Goal: Transaction & Acquisition: Book appointment/travel/reservation

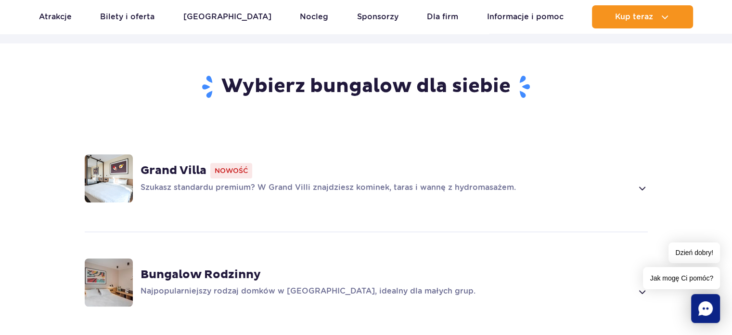
scroll to position [692, 0]
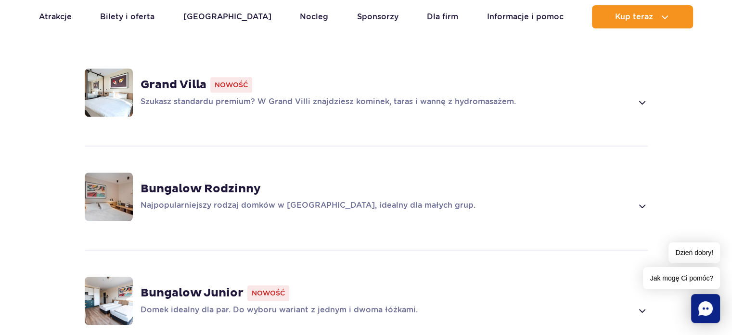
click at [662, 89] on div "Grand Villa Nowość Szukasz standardu premium? W Grand Villi znajdziesz kominek,…" at bounding box center [366, 92] width 617 height 102
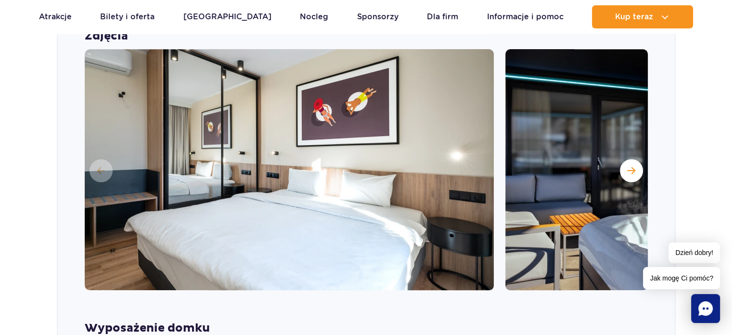
scroll to position [823, 0]
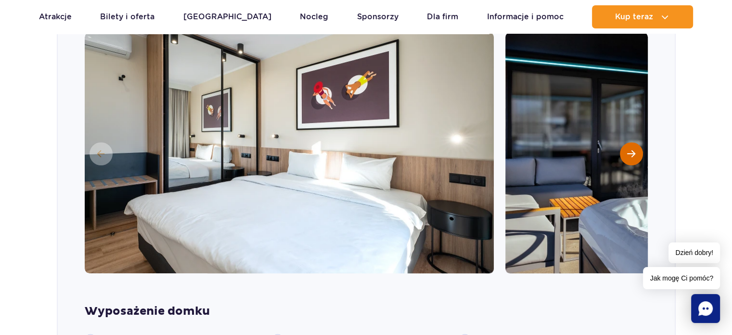
click at [627, 149] on span "Następny slajd" at bounding box center [631, 153] width 8 height 9
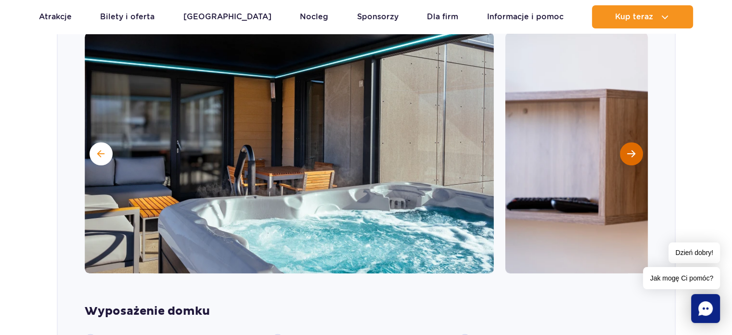
click at [640, 142] on button "Następny slajd" at bounding box center [631, 153] width 23 height 23
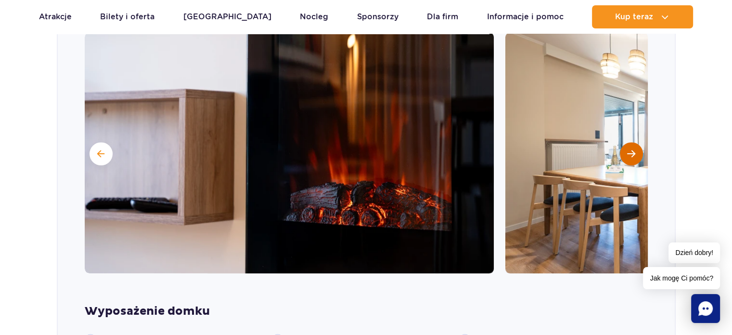
click at [640, 142] on button "Następny slajd" at bounding box center [631, 153] width 23 height 23
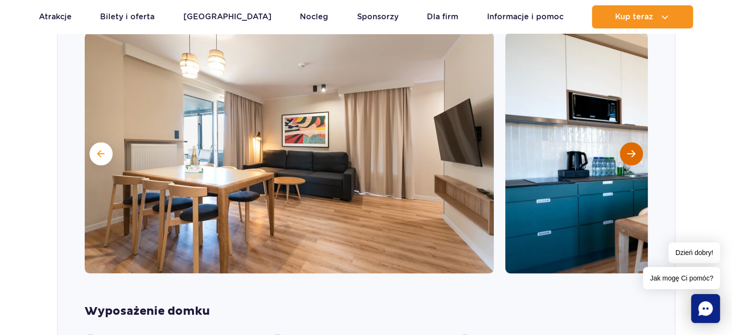
click at [640, 142] on button "Następny slajd" at bounding box center [631, 153] width 23 height 23
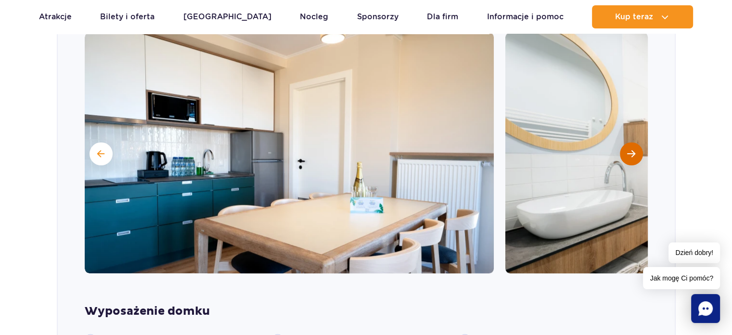
click at [640, 142] on button "Następny slajd" at bounding box center [631, 153] width 23 height 23
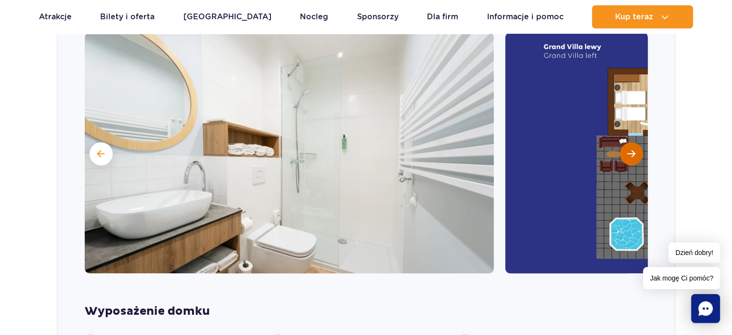
click at [640, 142] on button "Następny slajd" at bounding box center [631, 153] width 23 height 23
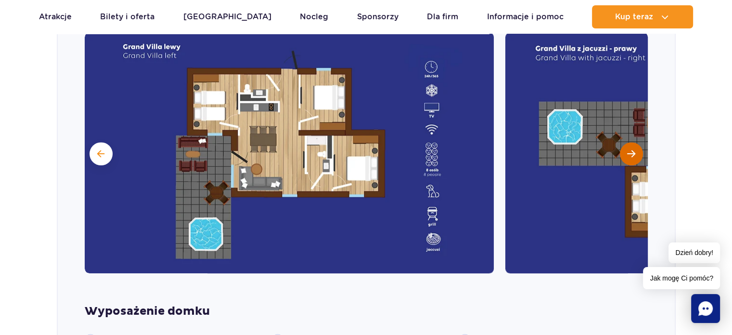
click at [640, 142] on button "Następny slajd" at bounding box center [631, 153] width 23 height 23
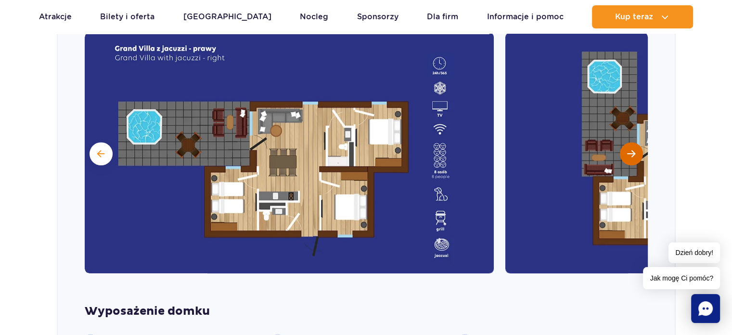
click at [640, 142] on button "Następny slajd" at bounding box center [631, 153] width 23 height 23
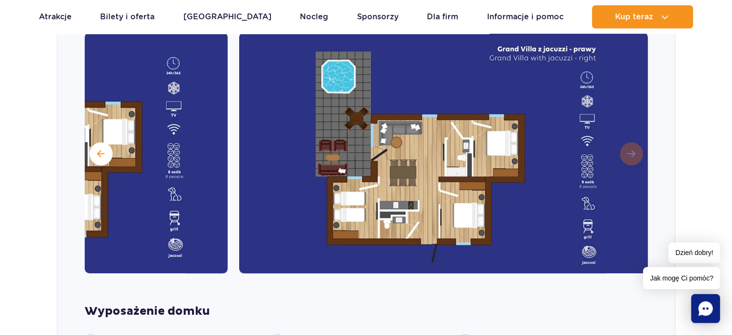
click at [640, 132] on img at bounding box center [443, 152] width 409 height 241
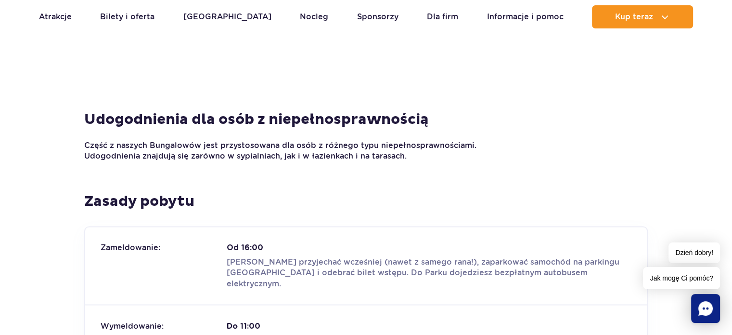
scroll to position [1533, 0]
